Goal: Task Accomplishment & Management: Complete application form

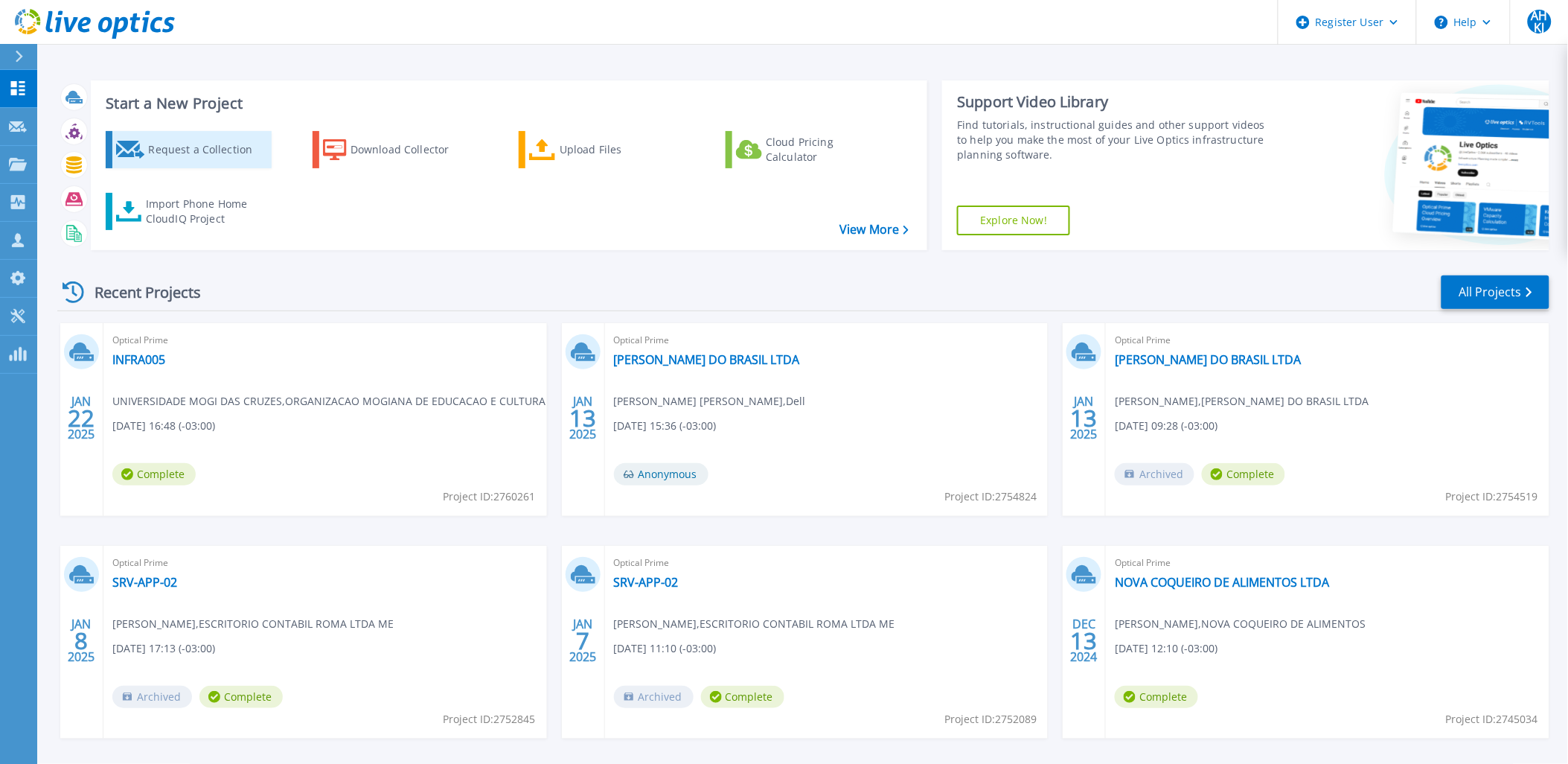
click at [218, 151] on div "Request a Collection" at bounding box center [208, 149] width 119 height 29
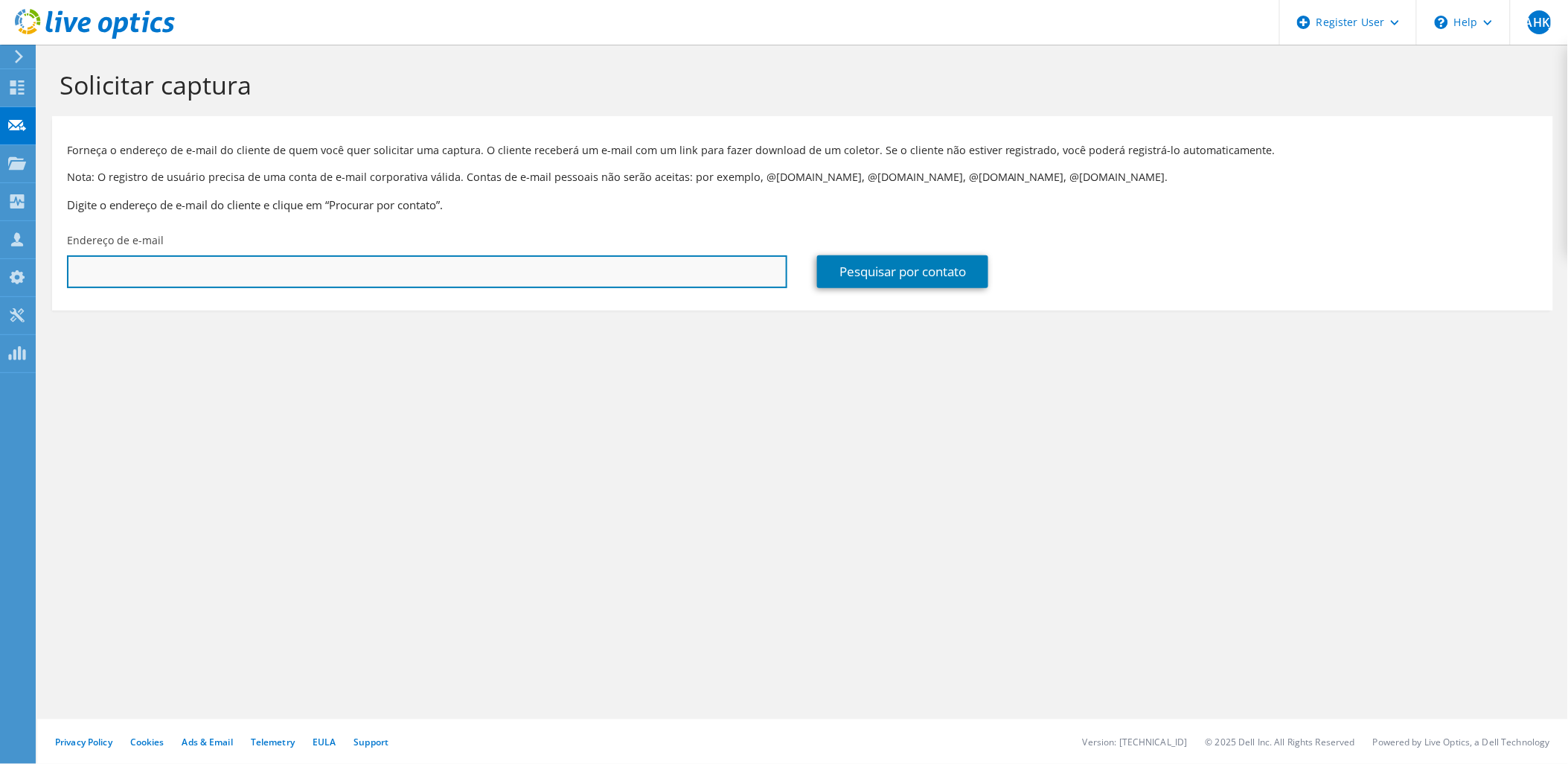
click at [508, 278] on input "text" at bounding box center [427, 271] width 720 height 33
paste input "[EMAIL_ADDRESS][DOMAIN_NAME]"
type input "[EMAIL_ADDRESS][DOMAIN_NAME]"
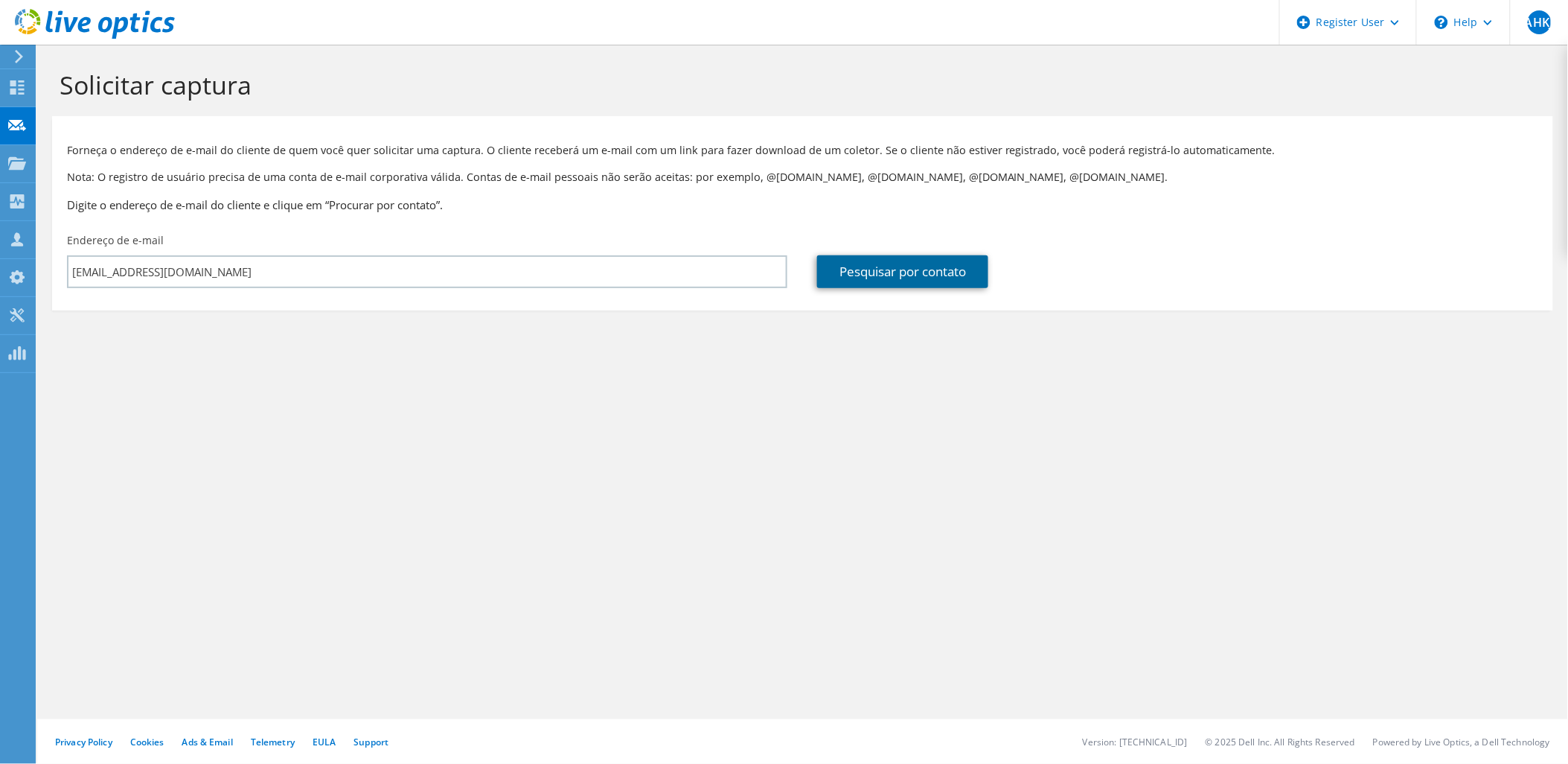
click at [871, 277] on link "Pesquisar por contato" at bounding box center [903, 271] width 171 height 33
type input "FIRST DECISION TECNOLOGIAS INO VADORAS E INFORMATICA LTDA"
type input "Almir"
type input "Dantas"
type input "[GEOGRAPHIC_DATA]"
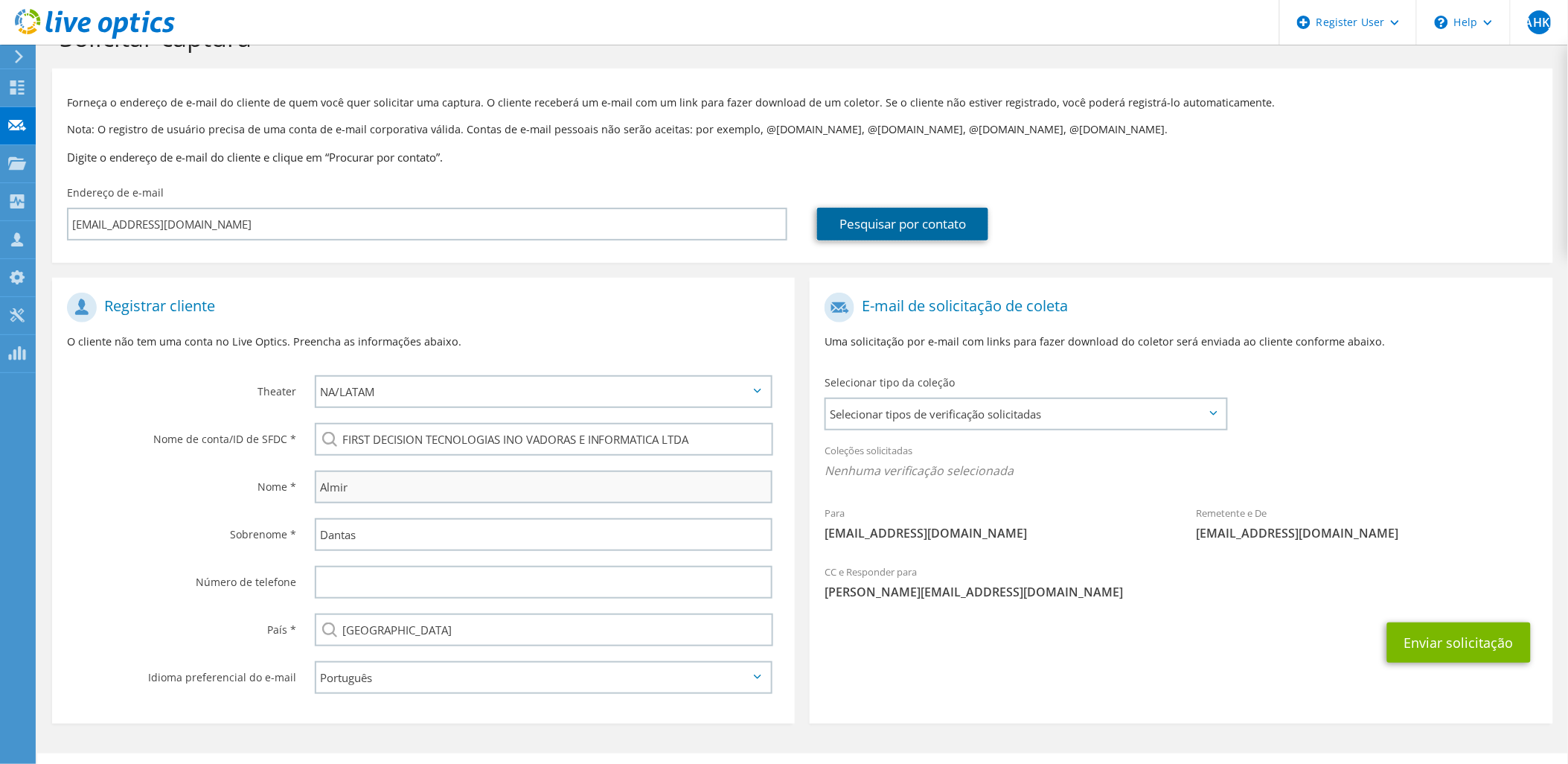
scroll to position [72, 0]
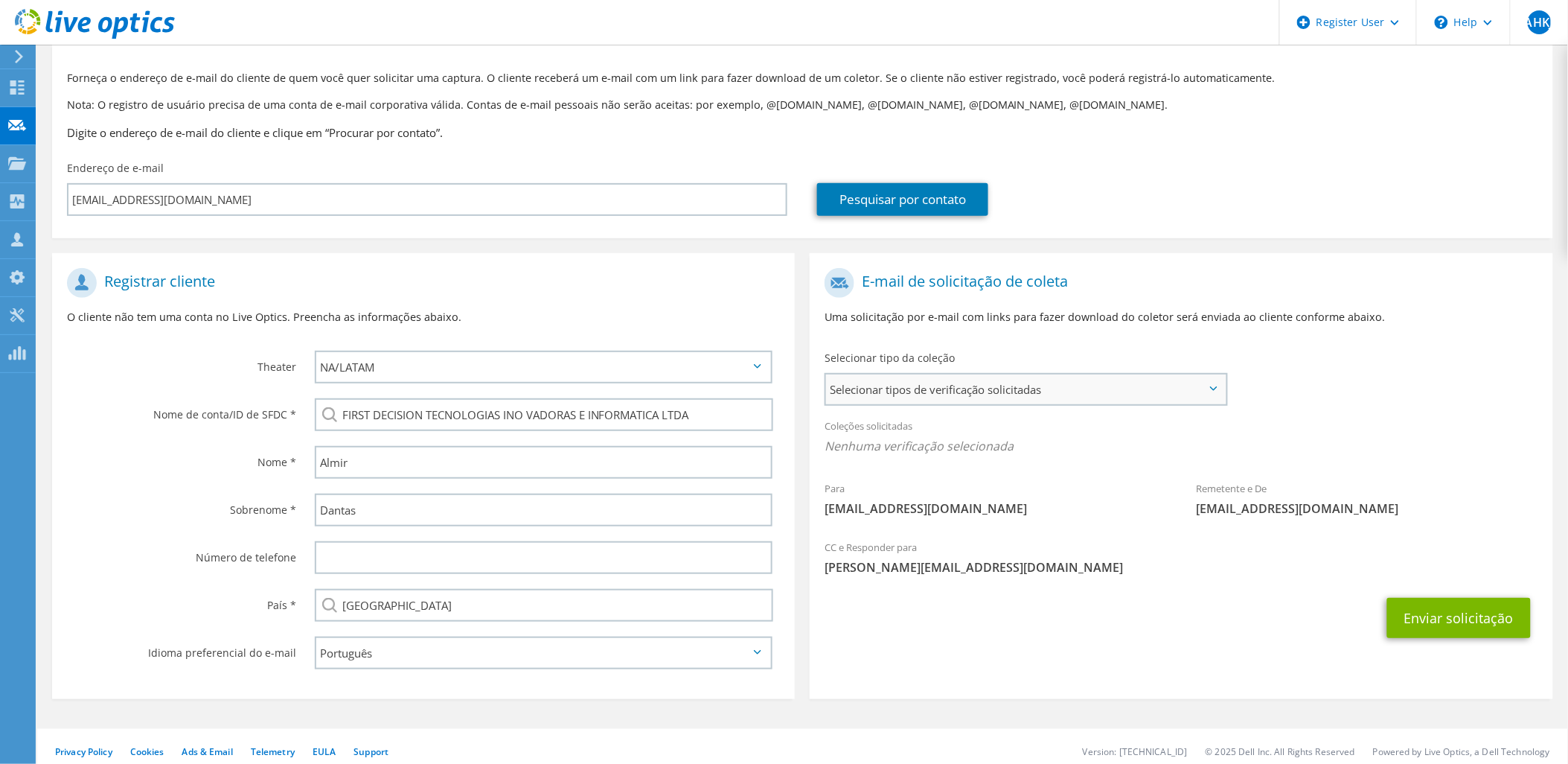
click at [951, 388] on span "Selecionar tipos de verificação solicitadas" at bounding box center [1026, 389] width 400 height 29
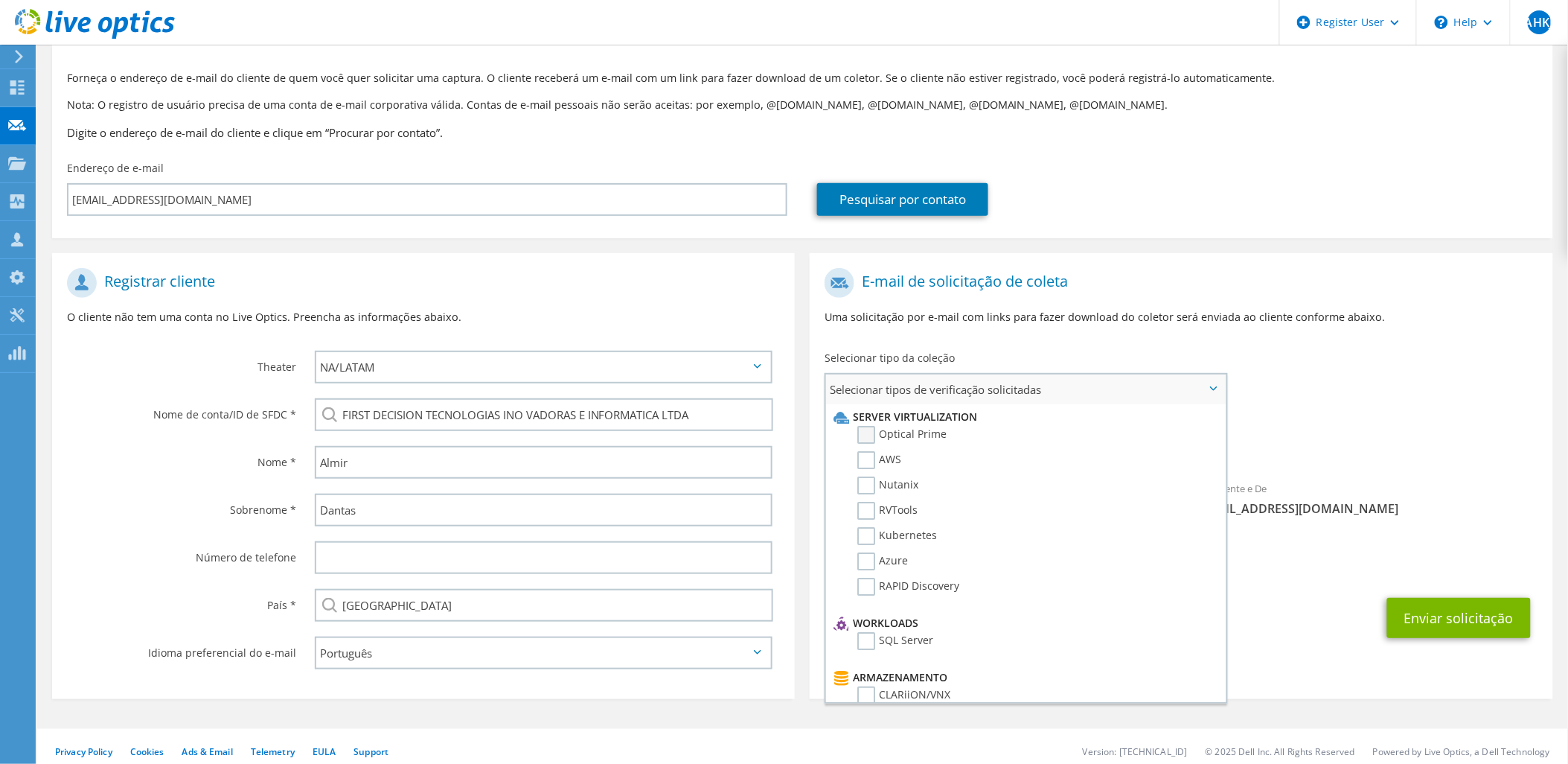
click at [911, 433] on label "Optical Prime" at bounding box center [902, 435] width 89 height 18
click at [0, 0] on input "Optical Prime" at bounding box center [0, 0] width 0 height 0
click at [1296, 588] on div "CC e Responder para [EMAIL_ADDRESS][DOMAIN_NAME]" at bounding box center [1181, 566] width 743 height 59
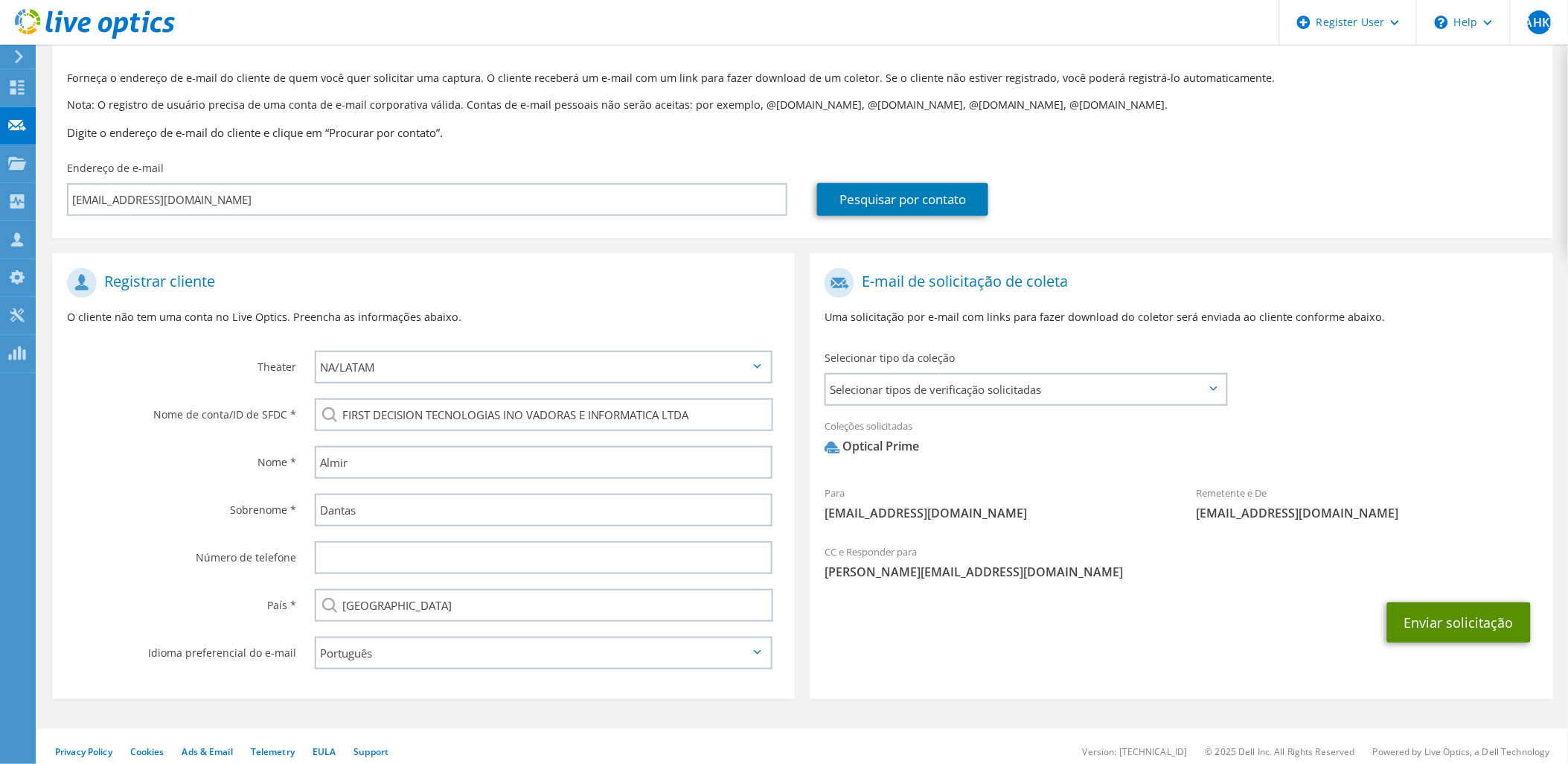
click at [1456, 616] on button "Enviar solicitação" at bounding box center [1459, 623] width 144 height 40
